Goal: Task Accomplishment & Management: Manage account settings

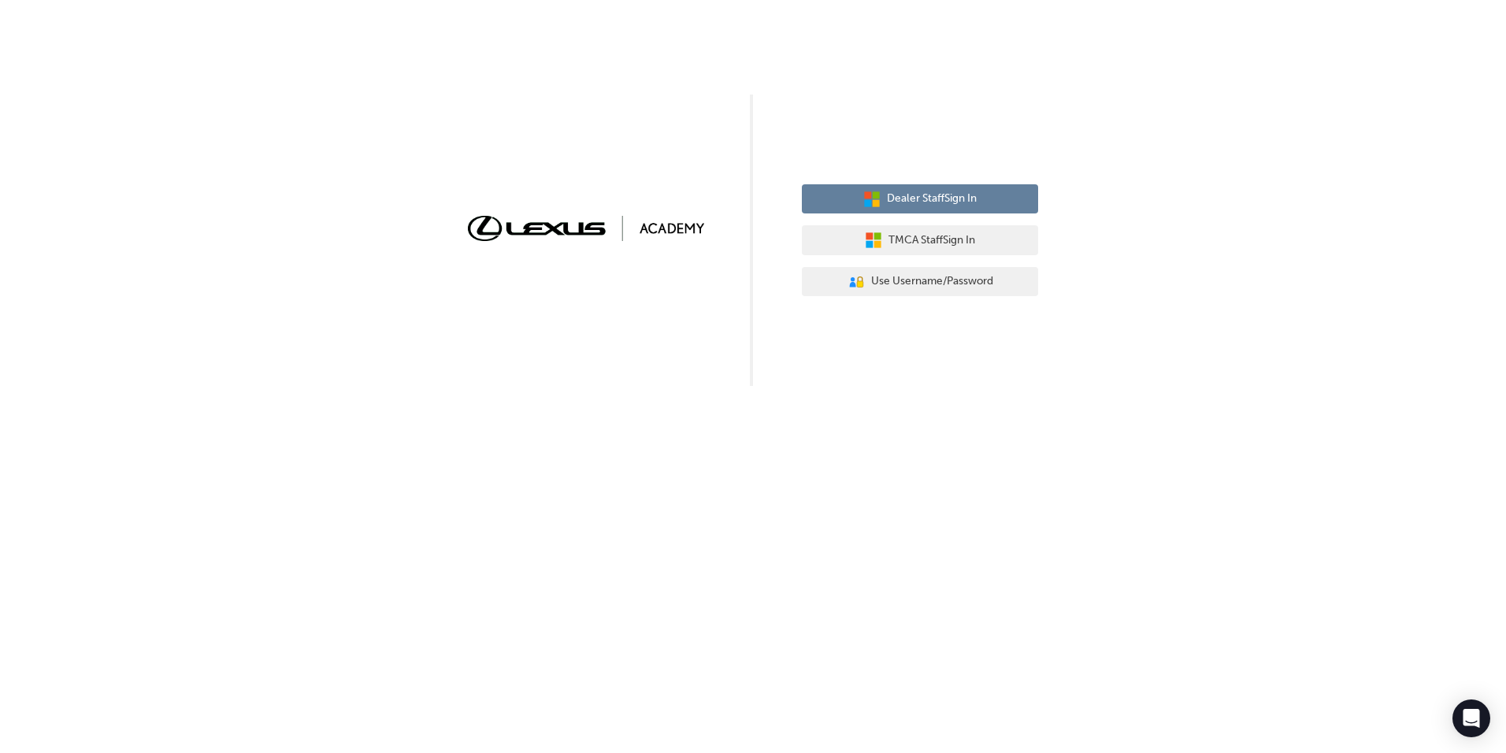
click at [1012, 192] on button "Dealer Staff Sign In" at bounding box center [920, 199] width 236 height 30
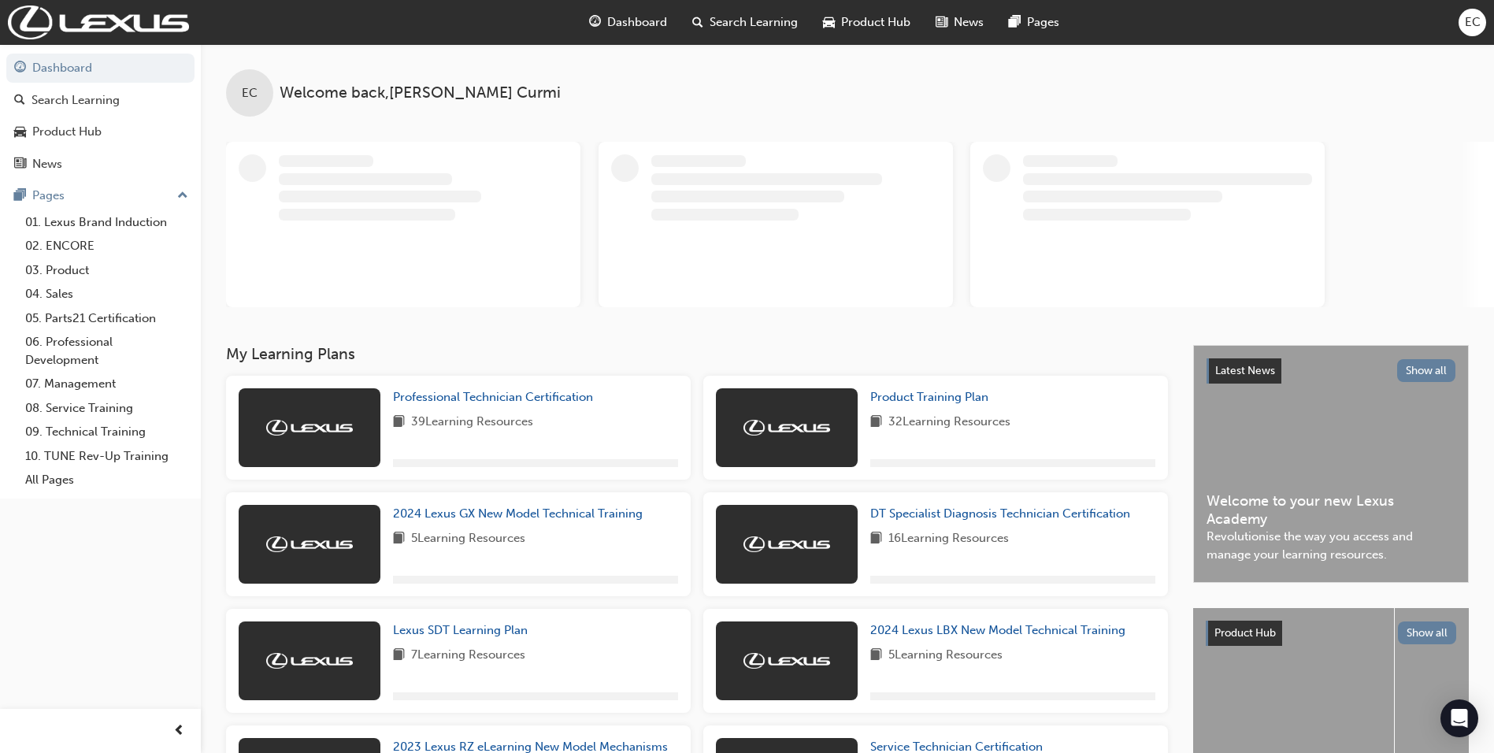
click at [1475, 16] on span "EC" at bounding box center [1473, 22] width 16 height 18
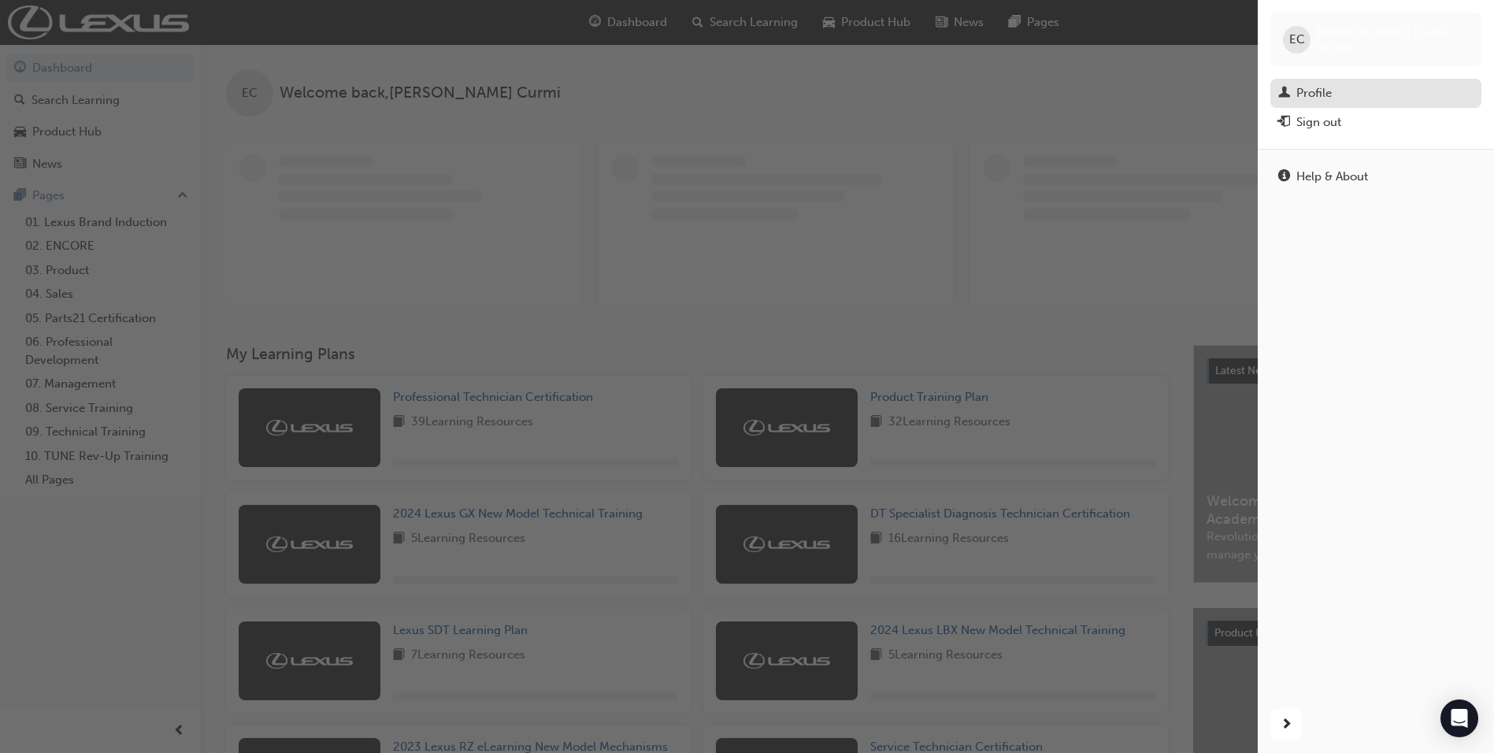
click at [1313, 80] on link "Profile" at bounding box center [1375, 93] width 211 height 29
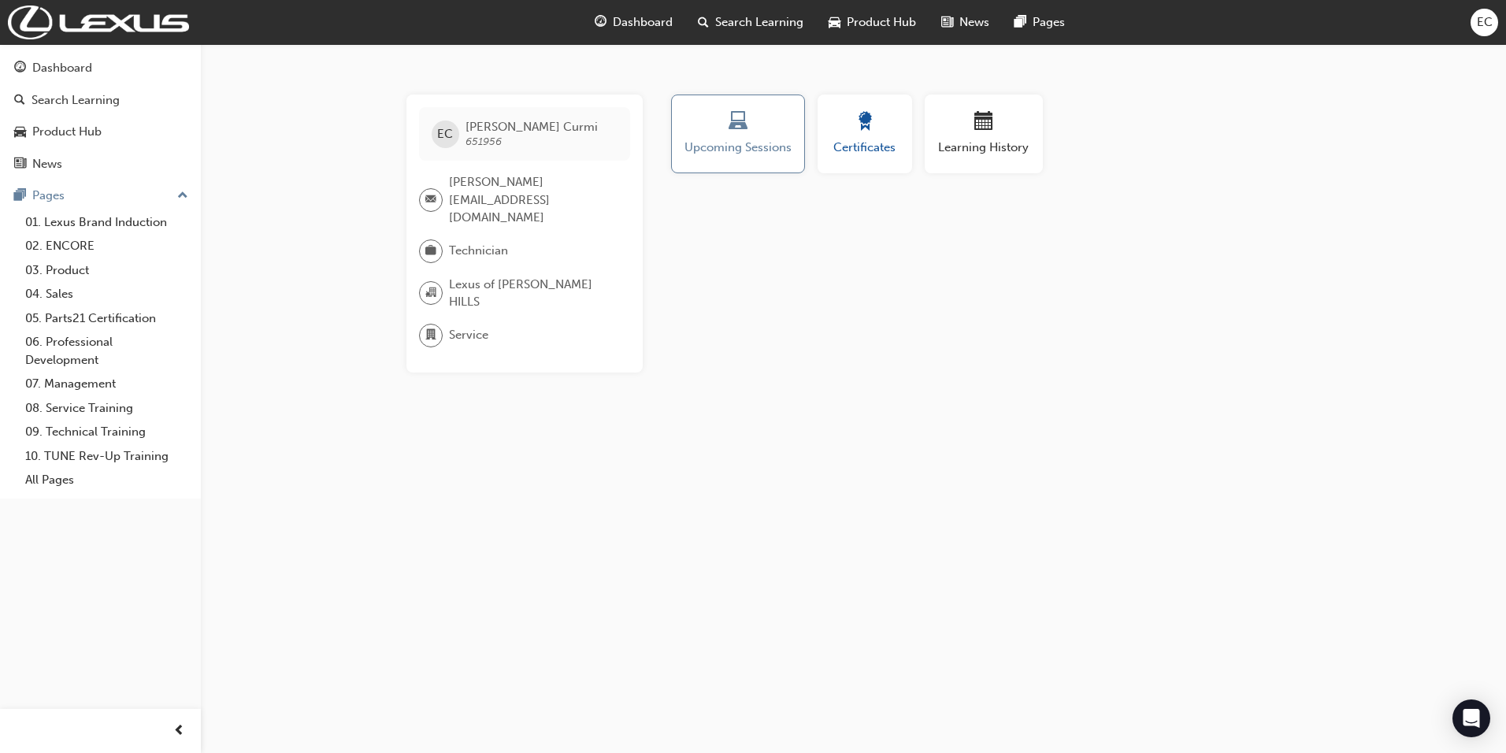
click at [852, 120] on div "button" at bounding box center [864, 124] width 71 height 24
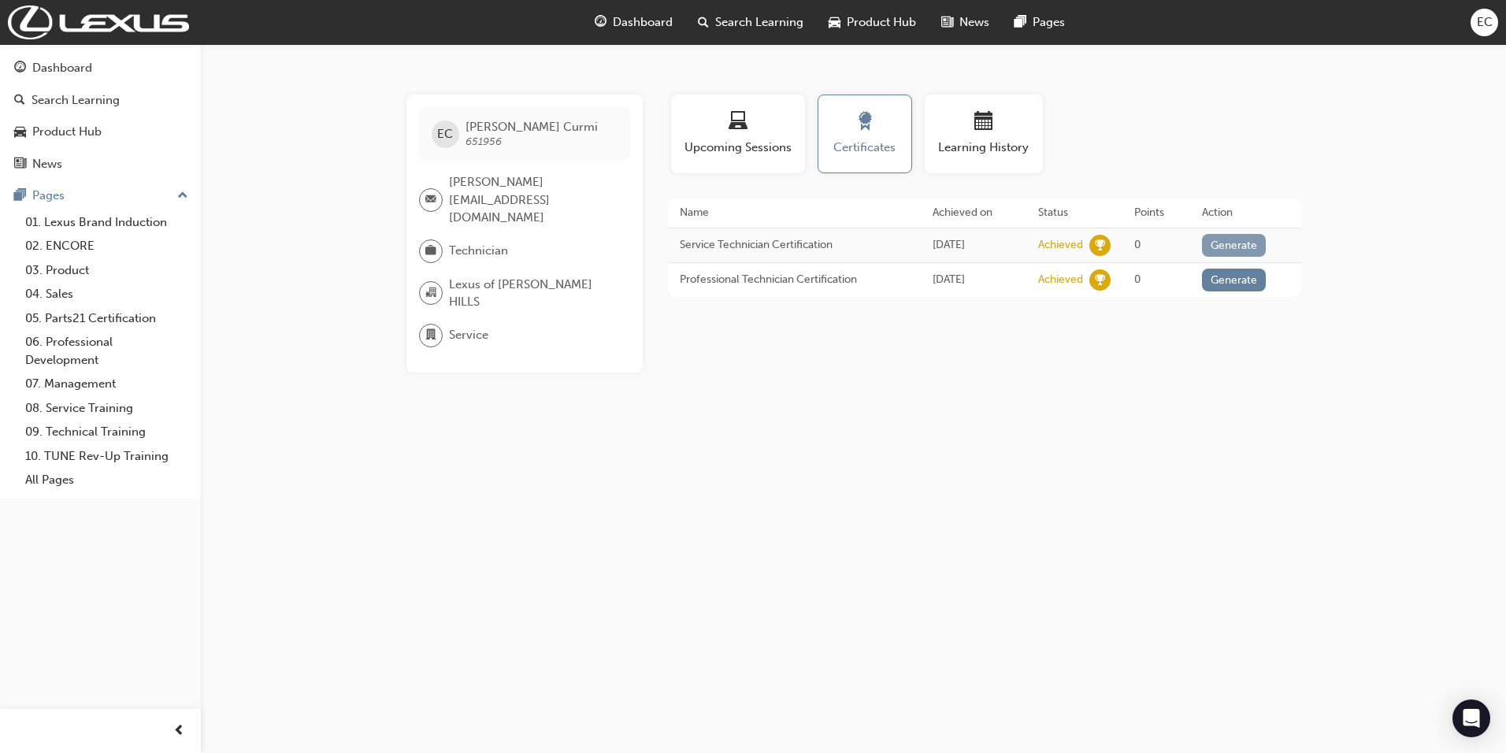
click at [1239, 241] on button "Generate" at bounding box center [1234, 245] width 65 height 23
click at [1235, 278] on button "Generate" at bounding box center [1234, 280] width 65 height 23
click at [1261, 246] on link "Download PDF" at bounding box center [1229, 243] width 72 height 13
click at [1250, 281] on link "Download PDF" at bounding box center [1229, 276] width 72 height 13
click at [1491, 23] on span "EC" at bounding box center [1484, 22] width 16 height 18
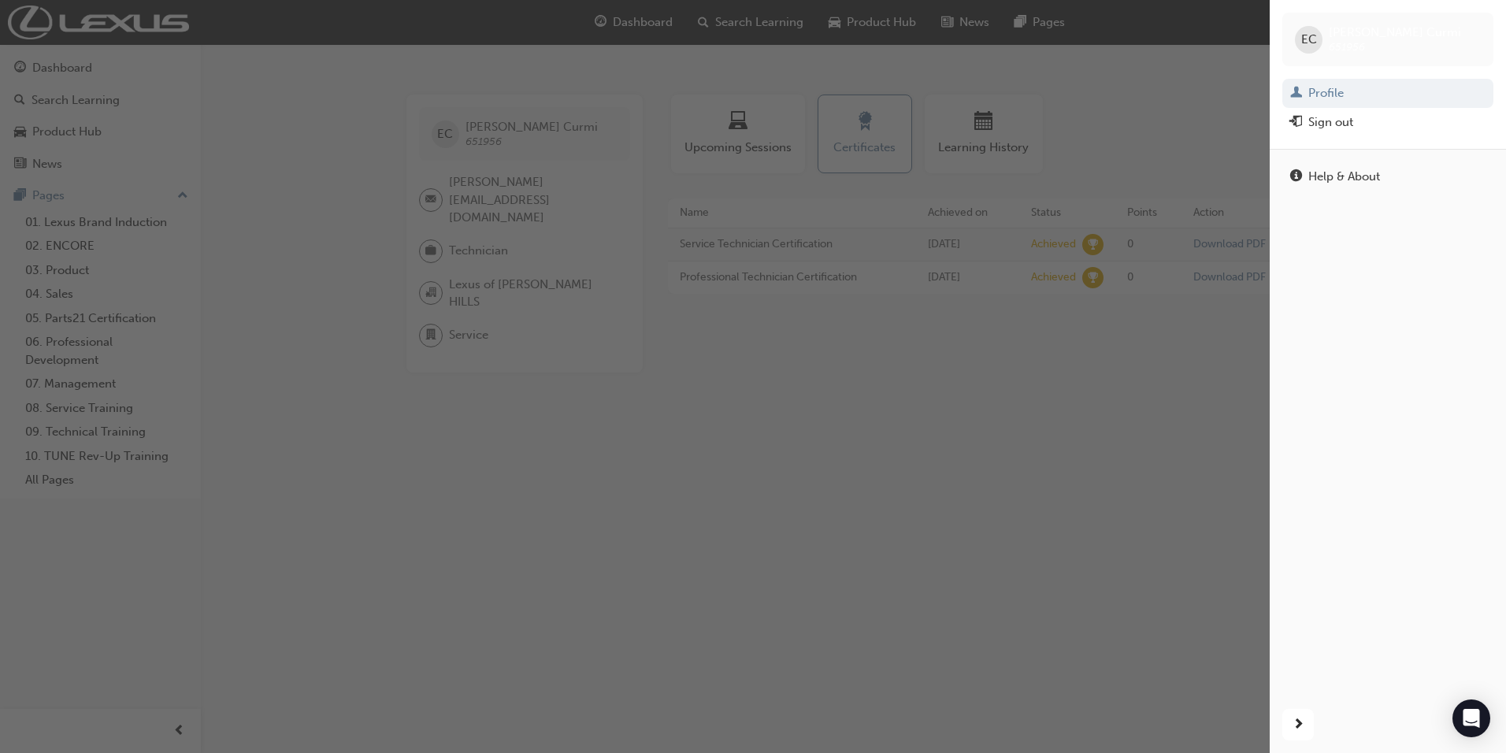
click at [1347, 118] on div "Sign out" at bounding box center [1330, 122] width 45 height 18
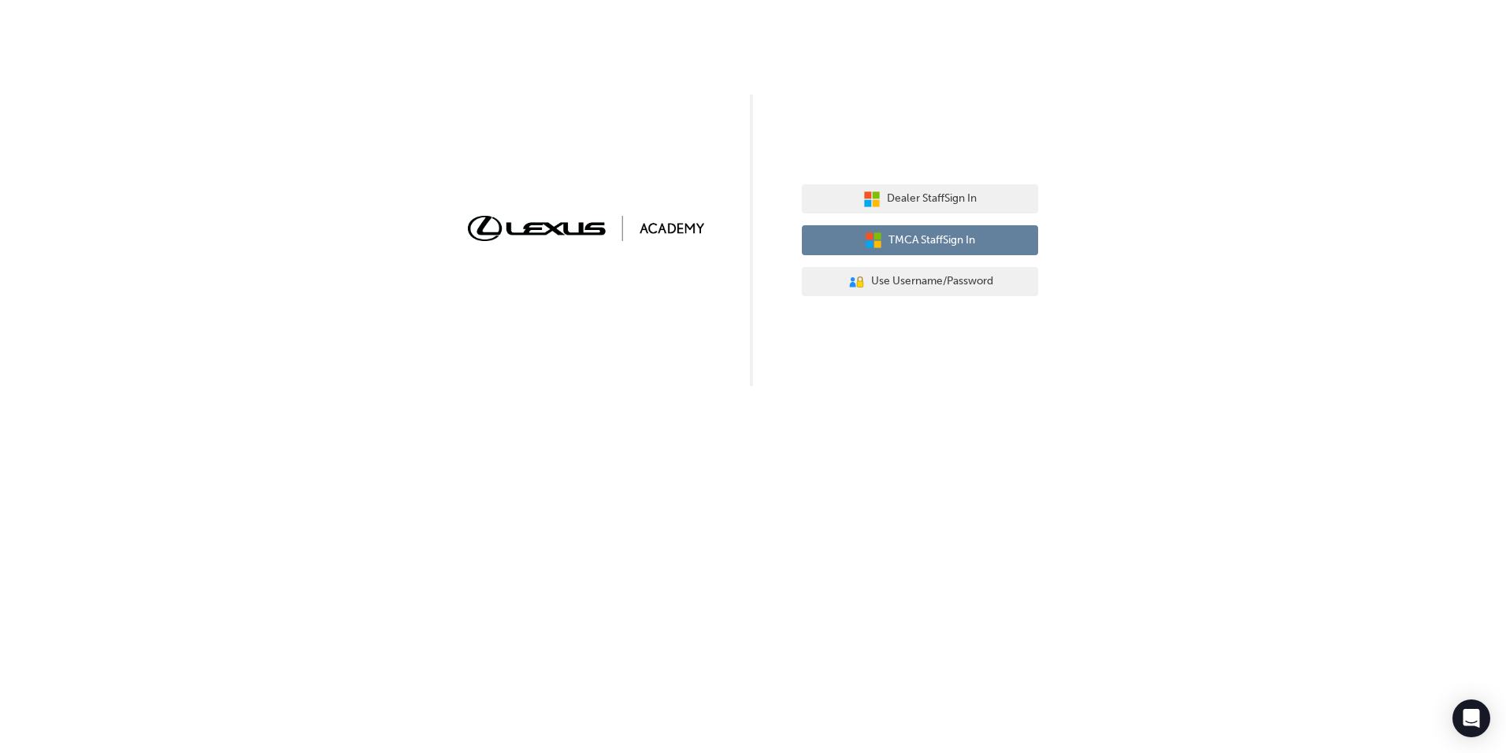
click at [952, 245] on span "TMCA Staff Sign In" at bounding box center [931, 241] width 87 height 18
